Goal: Navigation & Orientation: Find specific page/section

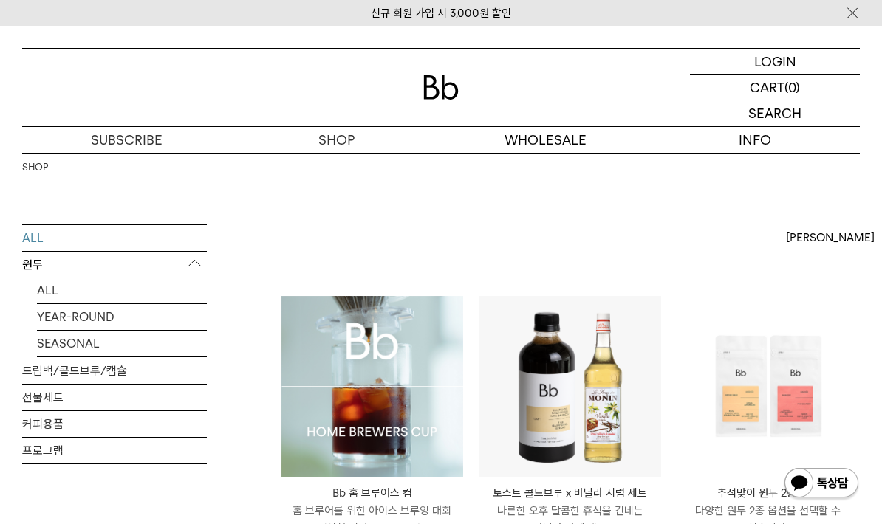
click at [56, 425] on link "커피용품" at bounding box center [114, 424] width 185 height 26
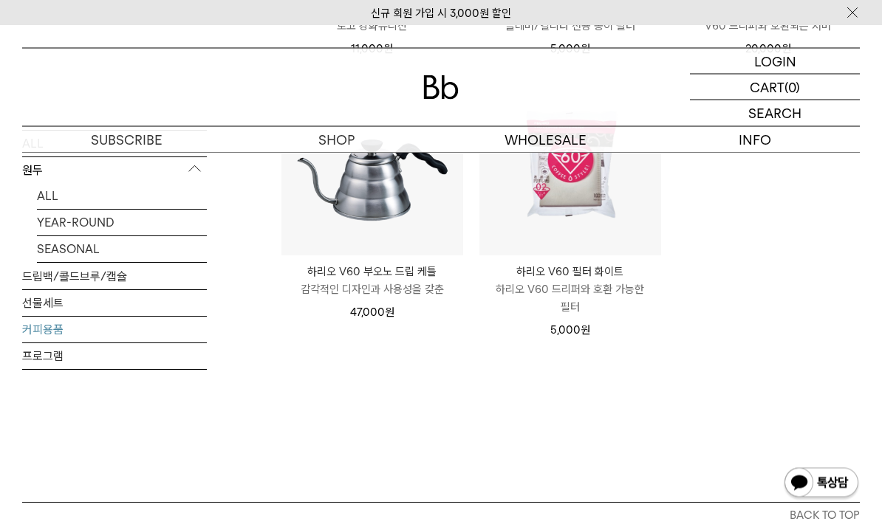
scroll to position [485, 0]
click at [47, 300] on link "선물세트" at bounding box center [114, 303] width 185 height 26
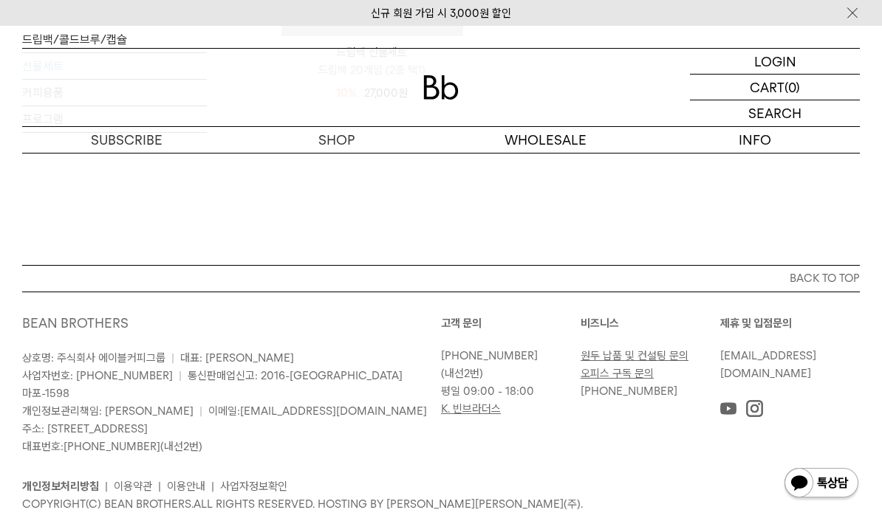
scroll to position [728, 0]
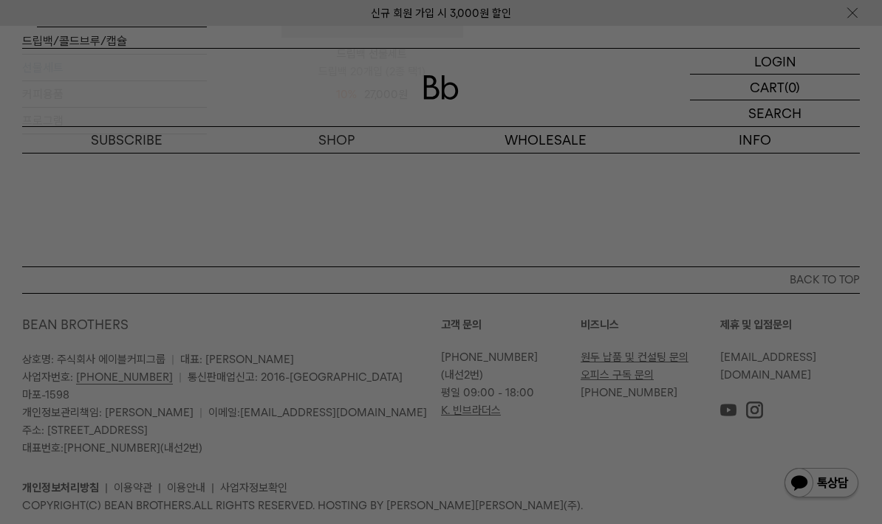
click at [519, 357] on div at bounding box center [441, 262] width 882 height 524
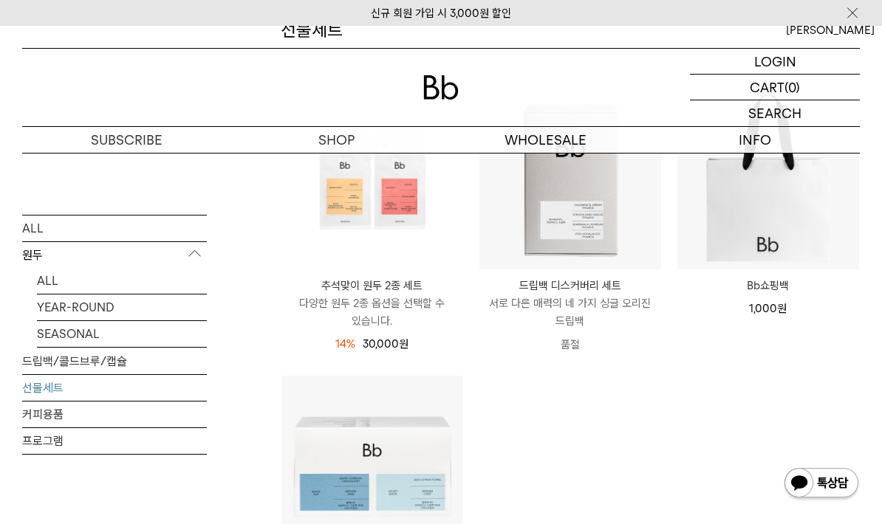
scroll to position [207, 0]
click at [152, 454] on link "프로그램" at bounding box center [114, 441] width 185 height 26
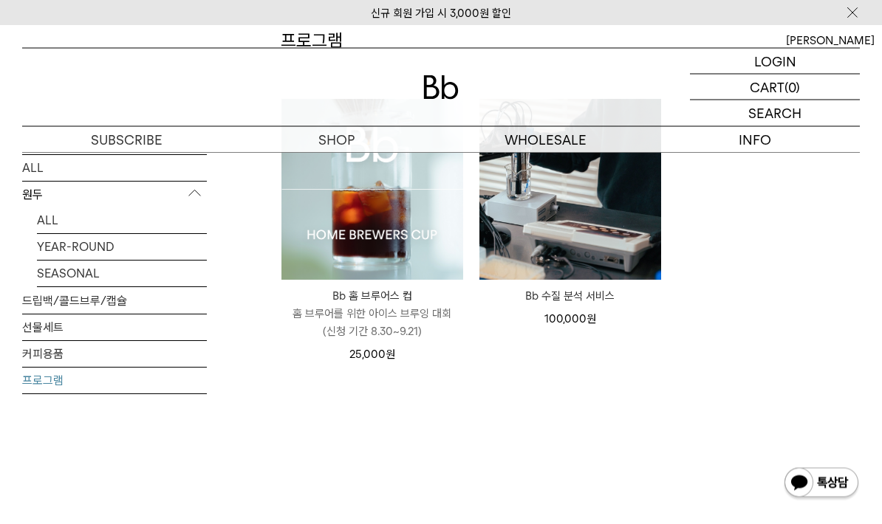
scroll to position [197, 0]
